Goal: Task Accomplishment & Management: Use online tool/utility

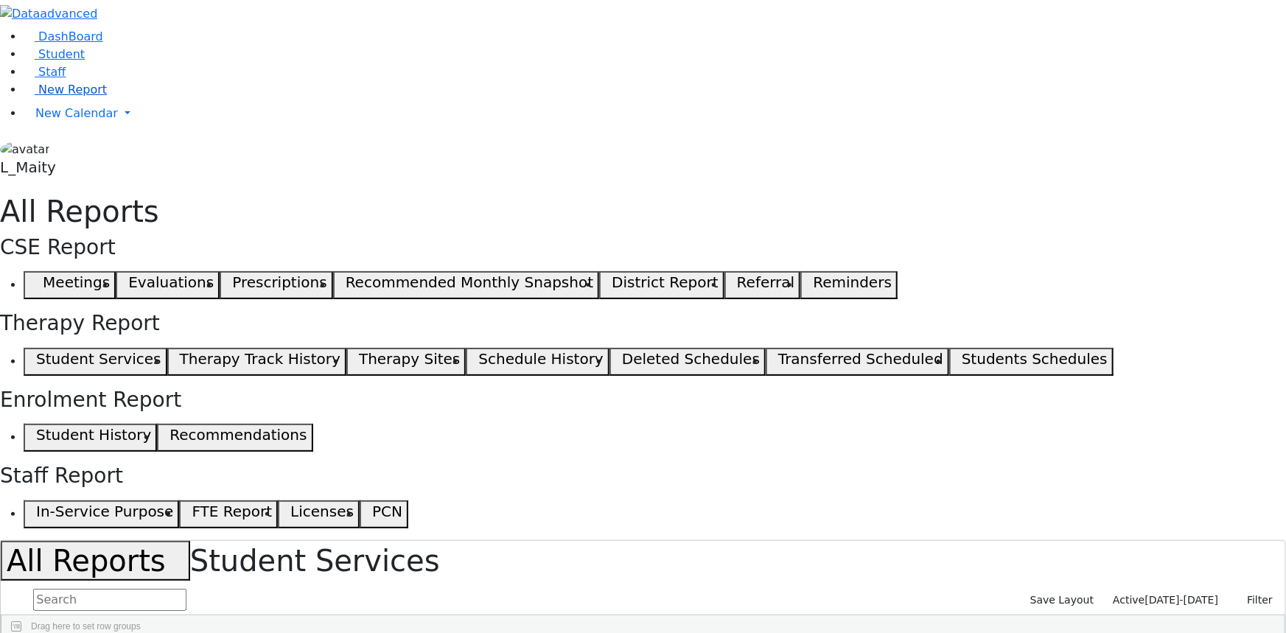
click at [107, 97] on link "New Report" at bounding box center [65, 90] width 83 height 14
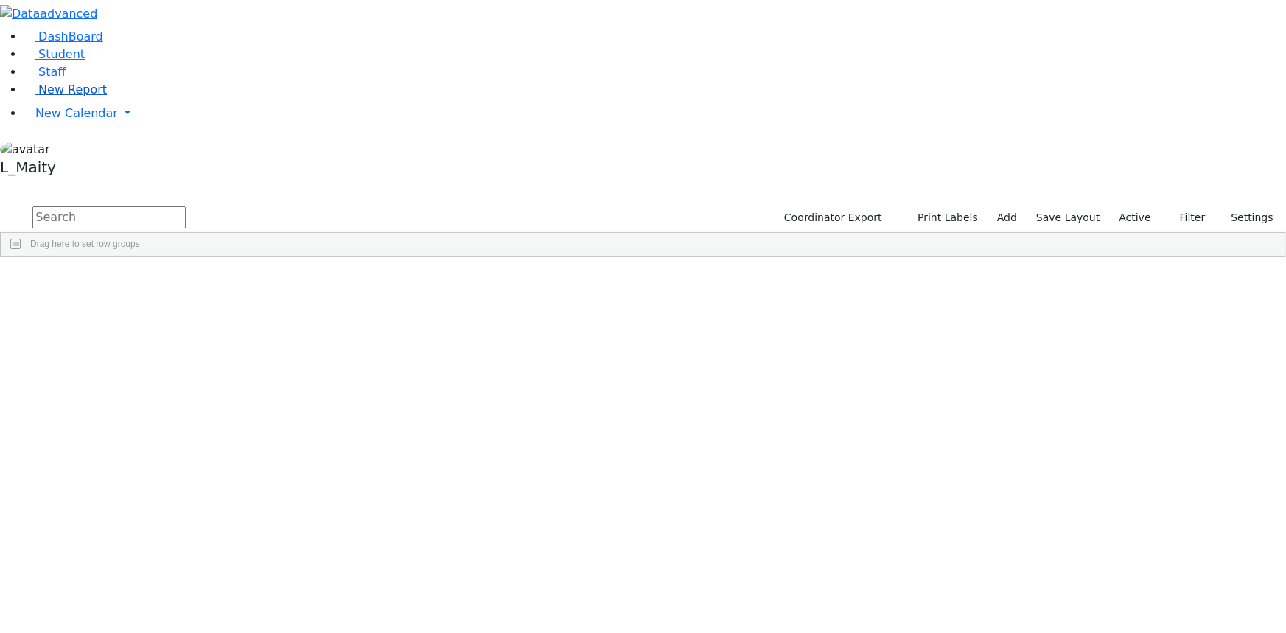
click at [75, 97] on span "New Report" at bounding box center [72, 90] width 69 height 14
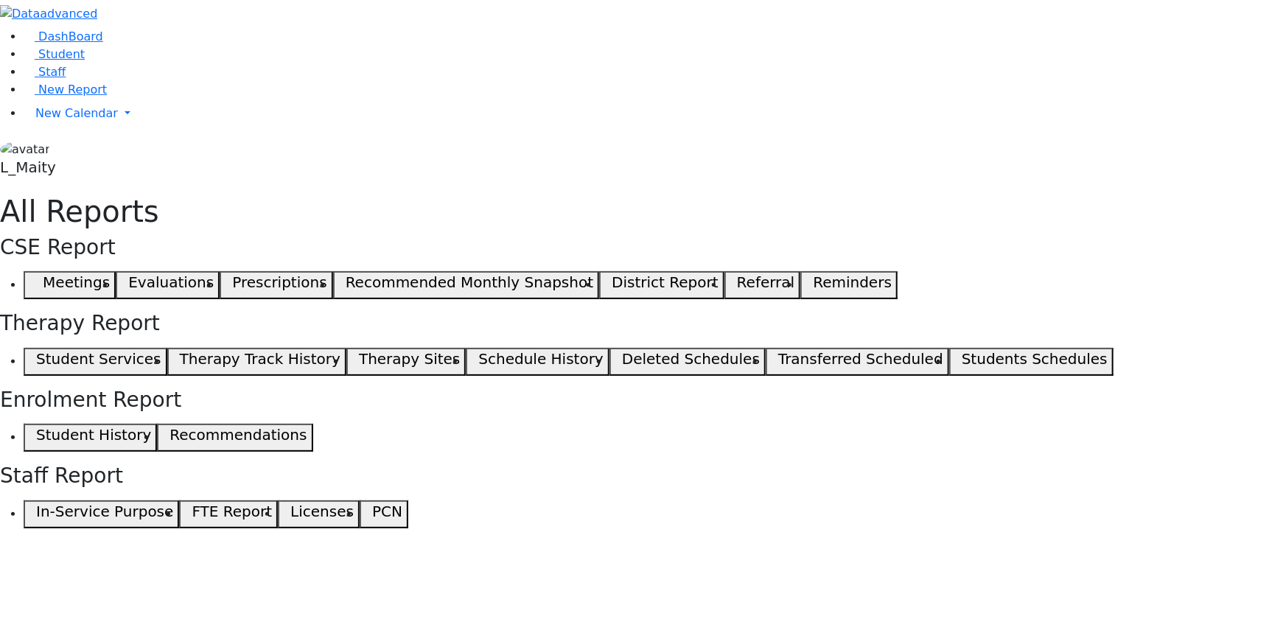
click at [167, 348] on button "Student Services" at bounding box center [96, 362] width 144 height 28
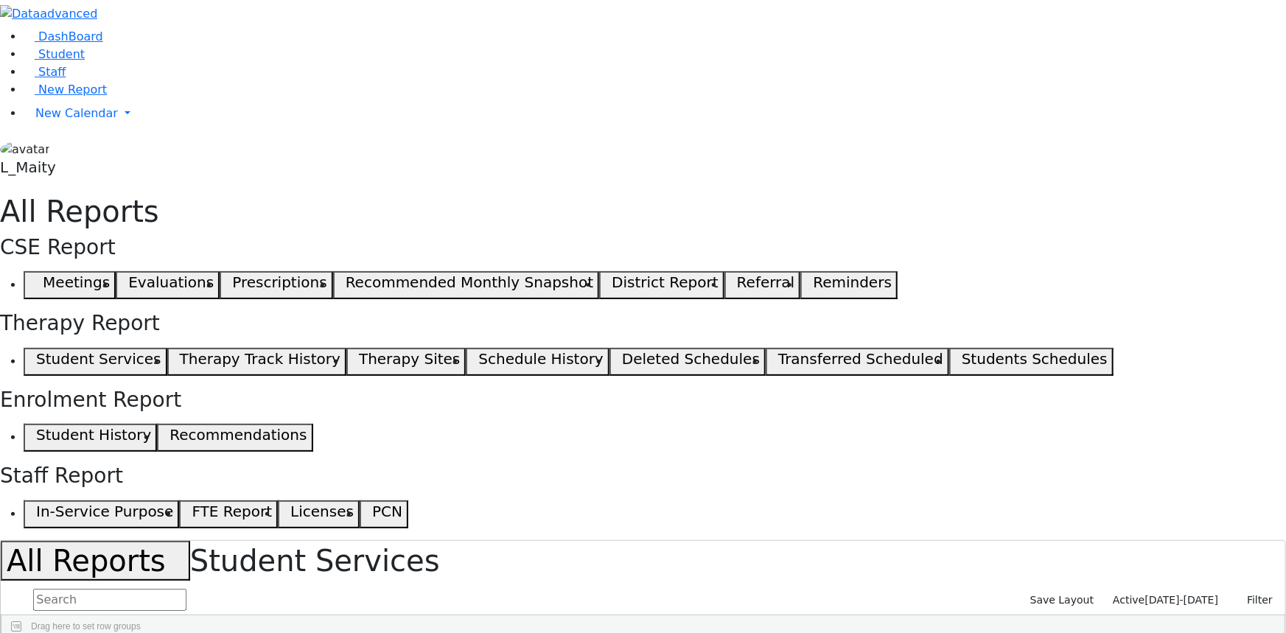
click at [1144, 594] on span "Active" at bounding box center [1128, 600] width 32 height 12
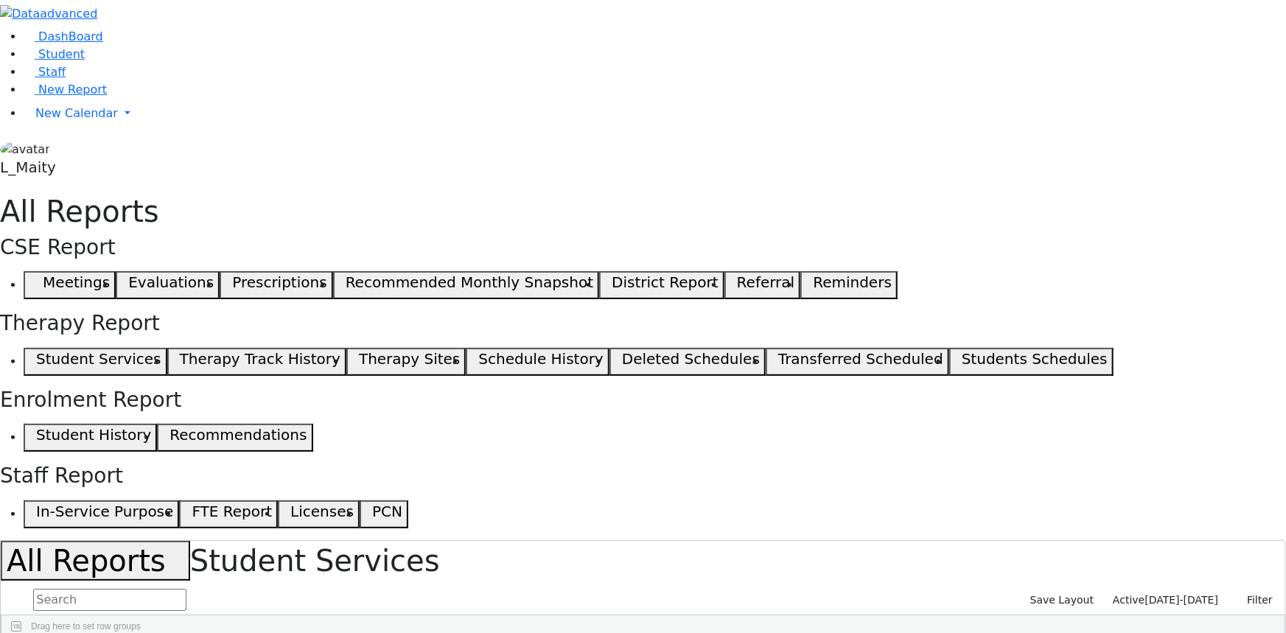
scroll to position [66, 0]
select select "landscape"
type input "12"
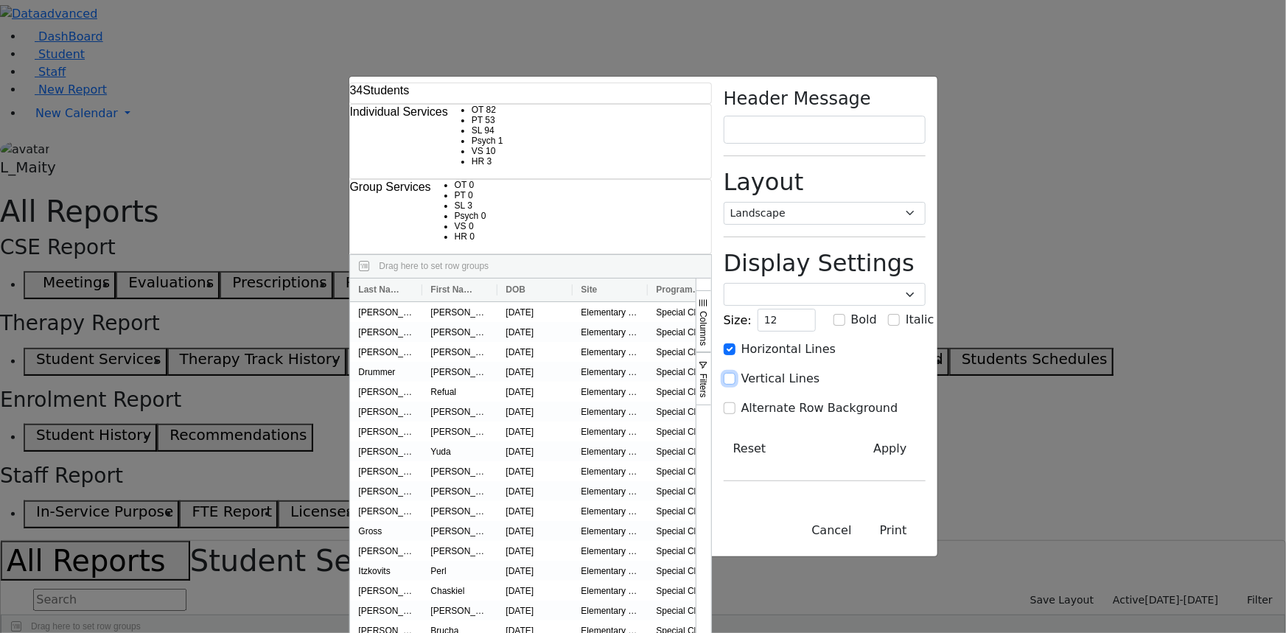
click at [735, 373] on input "Vertical Lines" at bounding box center [729, 379] width 12 height 12
checkbox input "true"
click at [735, 402] on input "Alternate Row Background" at bounding box center [729, 408] width 12 height 12
checkbox input "true"
click at [925, 435] on button "Apply" at bounding box center [890, 449] width 70 height 28
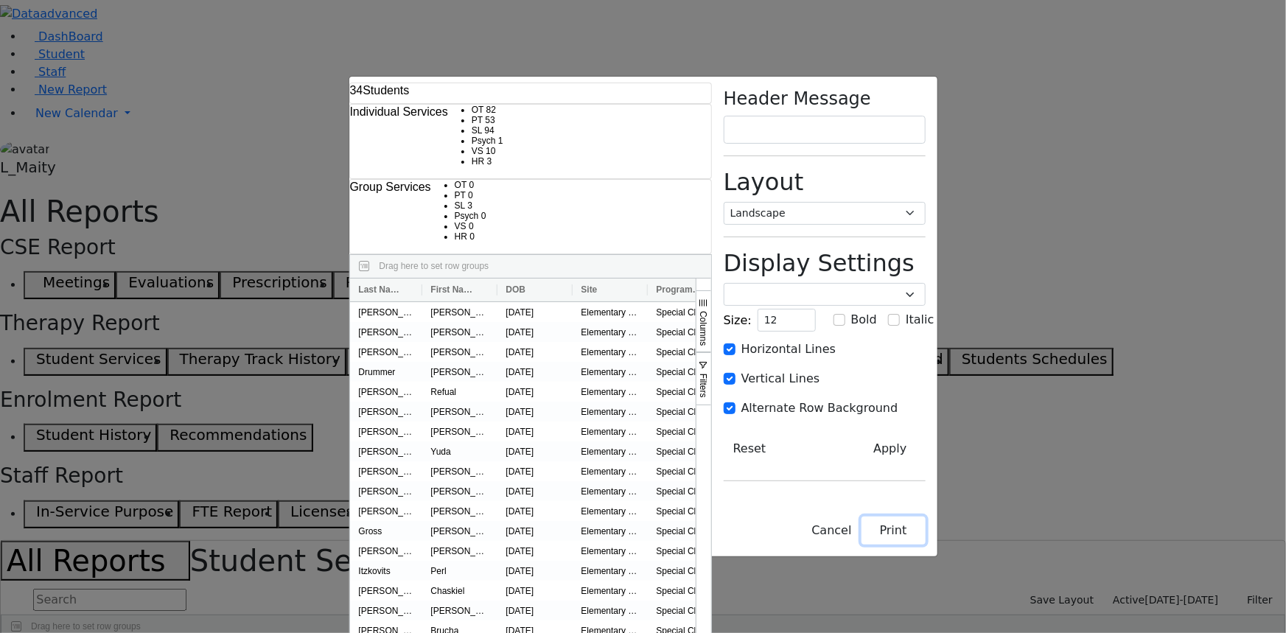
click at [925, 544] on button "Print" at bounding box center [893, 530] width 64 height 28
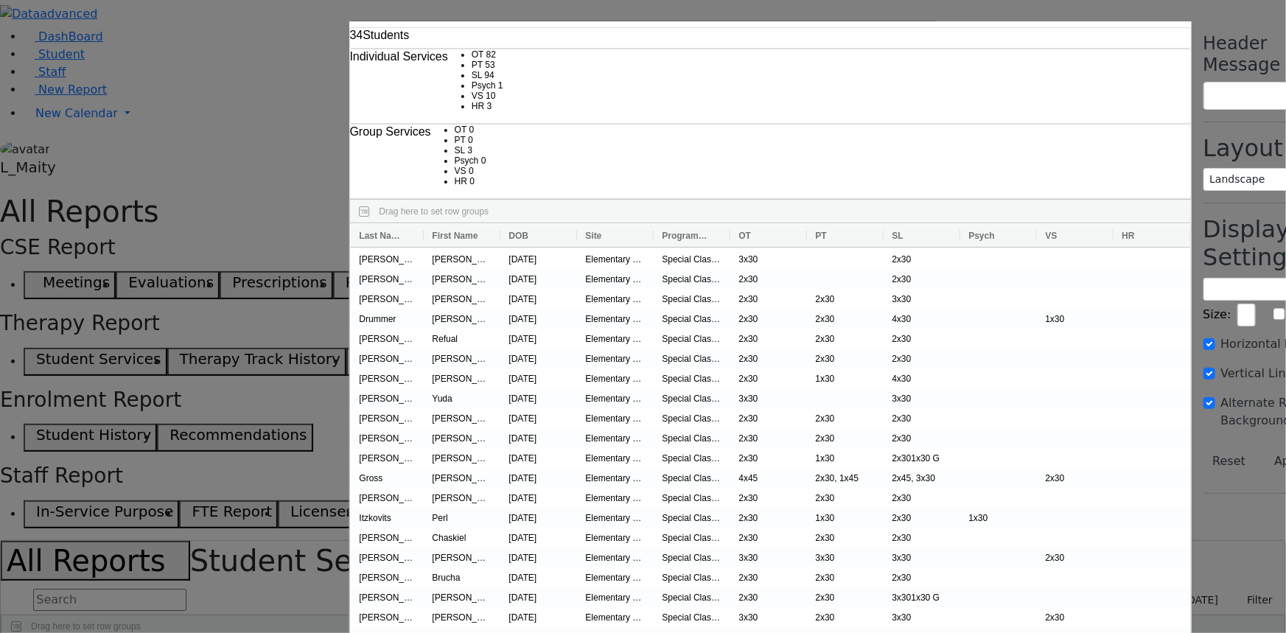
drag, startPoint x: 55, startPoint y: 285, endPoint x: 65, endPoint y: 266, distance: 21.8
click at [59, 287] on div "34 Students Individual Services OT 82 PT 53 SL 94 Psych 1 VS 3" at bounding box center [643, 316] width 1286 height 633
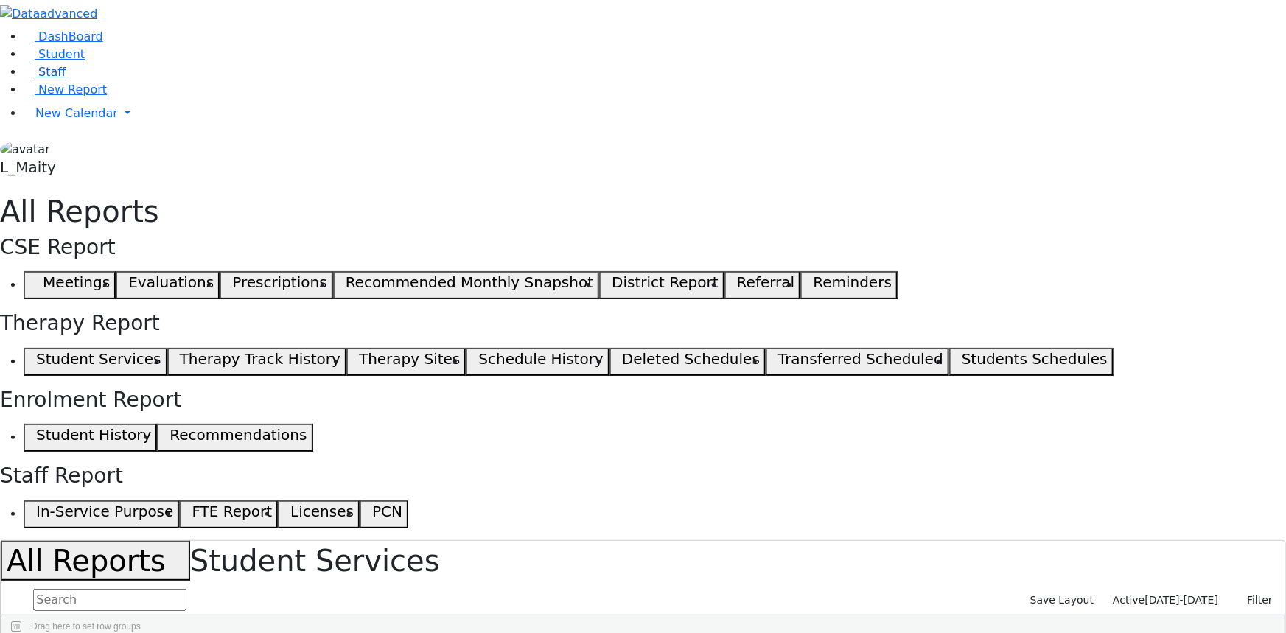
click at [50, 79] on span "Staff" at bounding box center [51, 72] width 27 height 14
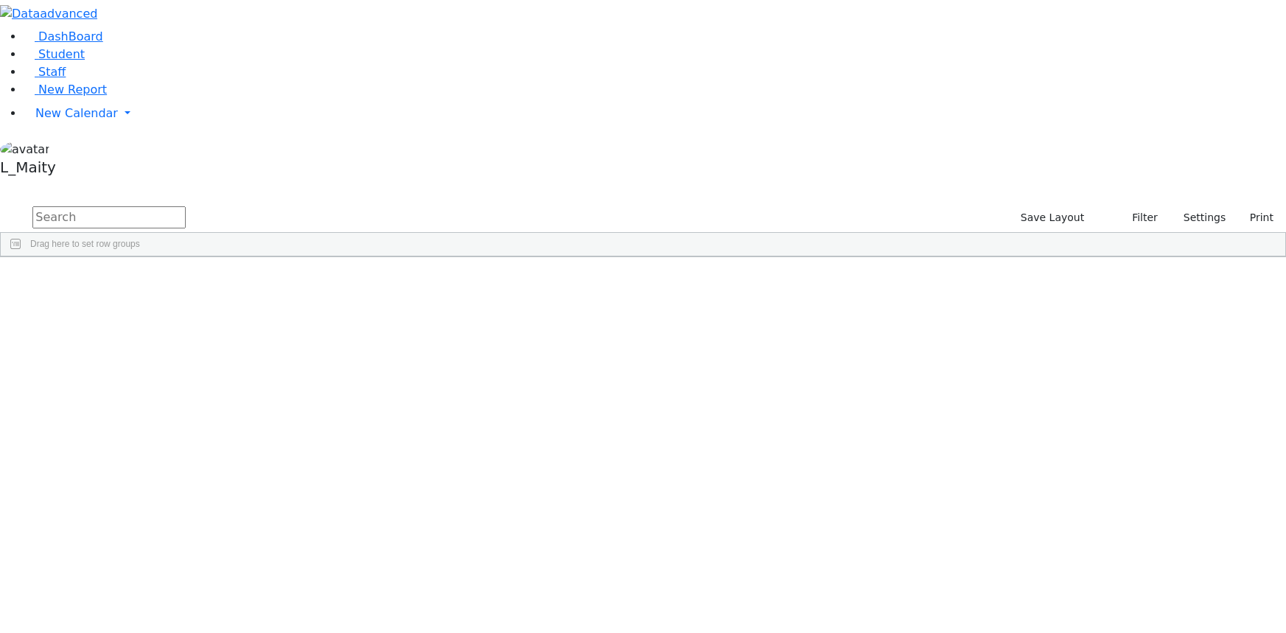
select select "Default select example"
click at [1164, 206] on button "Settings" at bounding box center [1198, 217] width 68 height 23
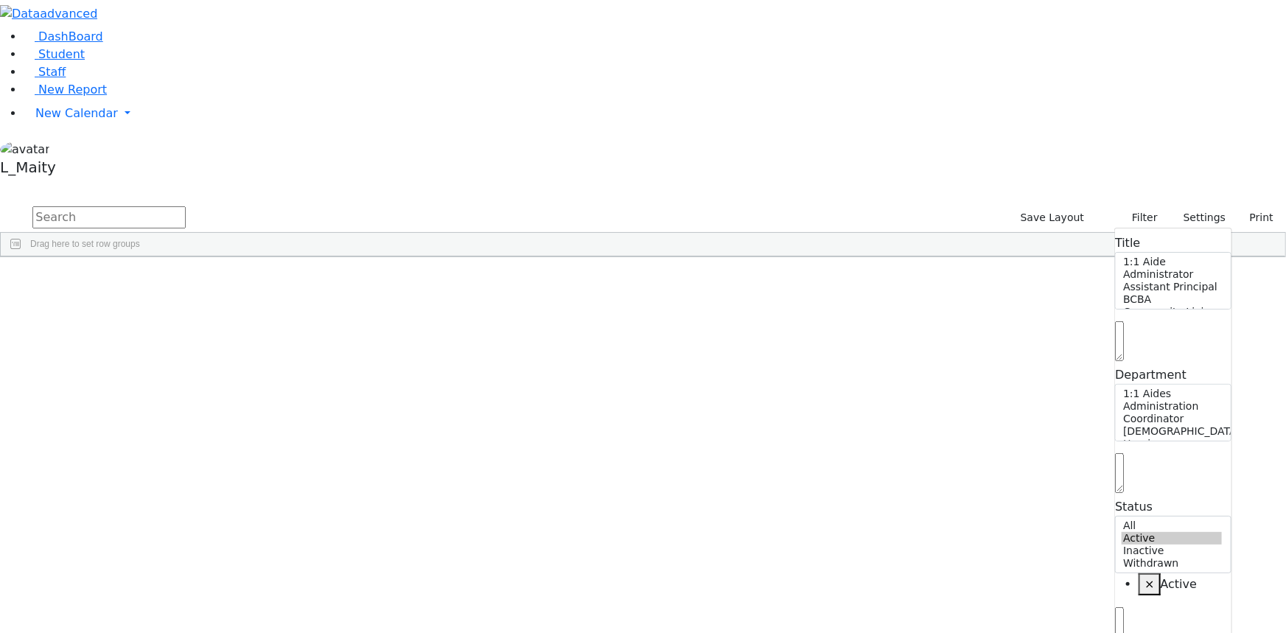
click at [1160, 577] on span "Active" at bounding box center [1178, 584] width 37 height 14
